Goal: Information Seeking & Learning: Compare options

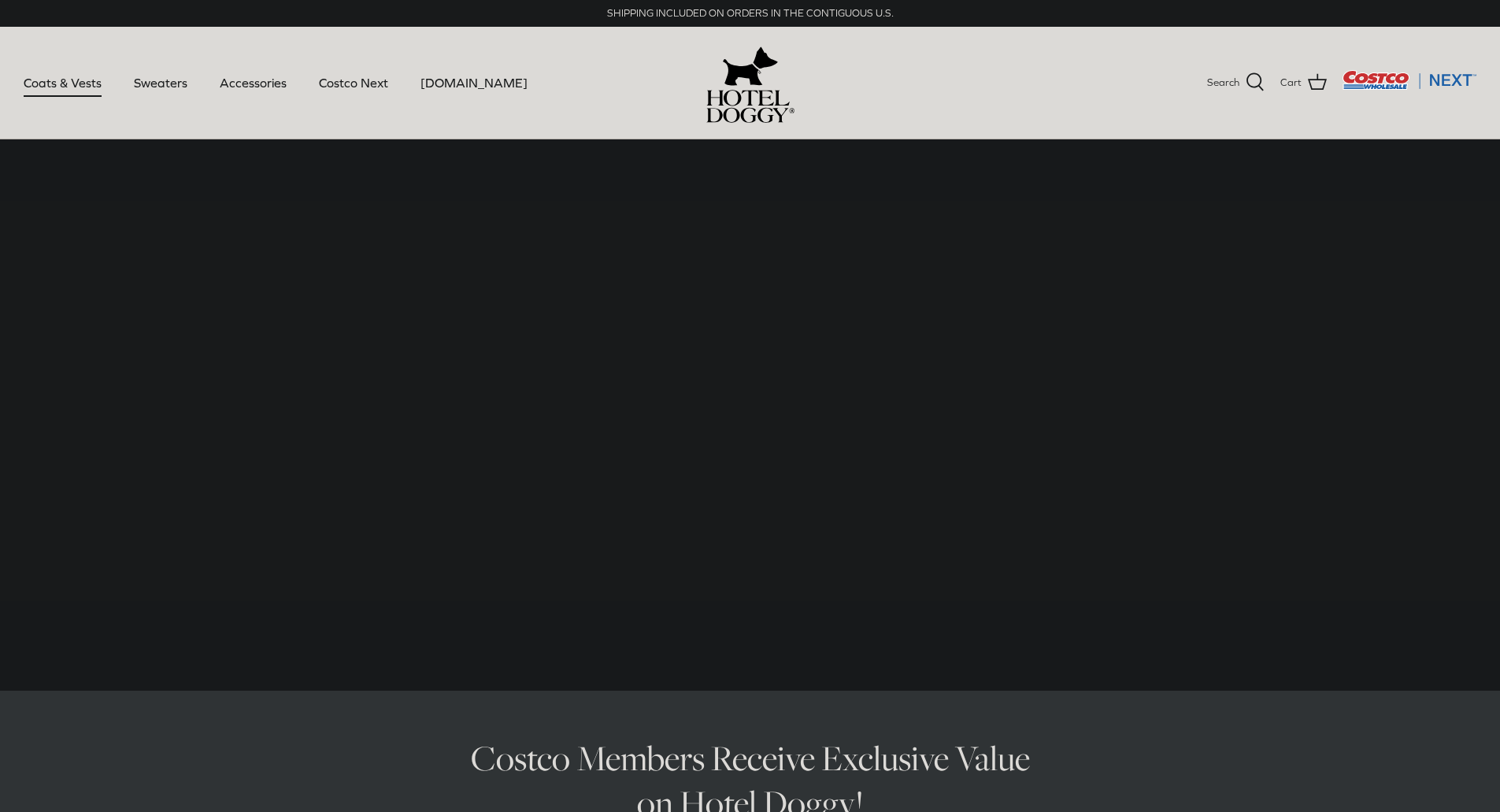
click at [86, 79] on link "Coats & Vests" at bounding box center [62, 82] width 106 height 53
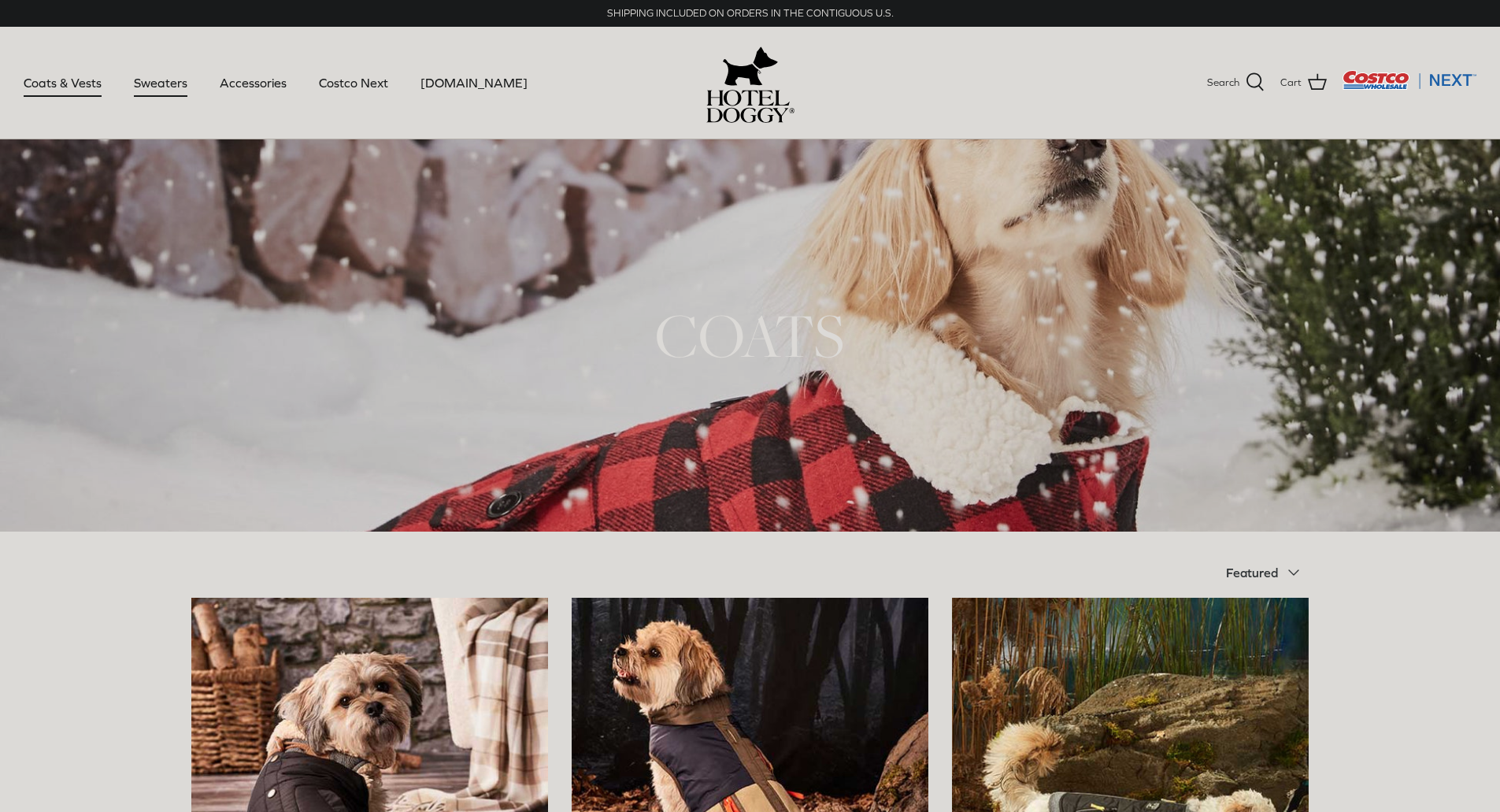
click at [172, 86] on link "Sweaters" at bounding box center [160, 82] width 81 height 53
